Goal: Task Accomplishment & Management: Manage account settings

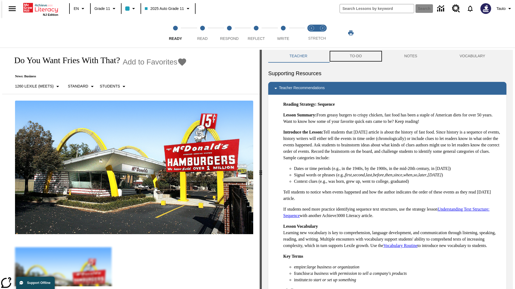
click at [355, 56] on button "TO-DO" at bounding box center [355, 56] width 54 height 13
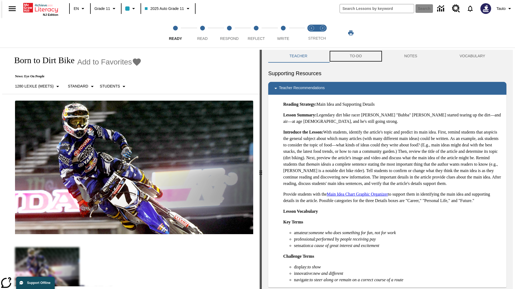
click at [355, 56] on button "TO-DO" at bounding box center [355, 56] width 54 height 13
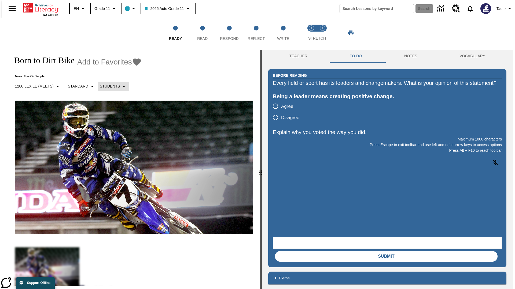
click at [110, 86] on p "Students" at bounding box center [110, 87] width 20 height 6
